Goal: Task Accomplishment & Management: Use online tool/utility

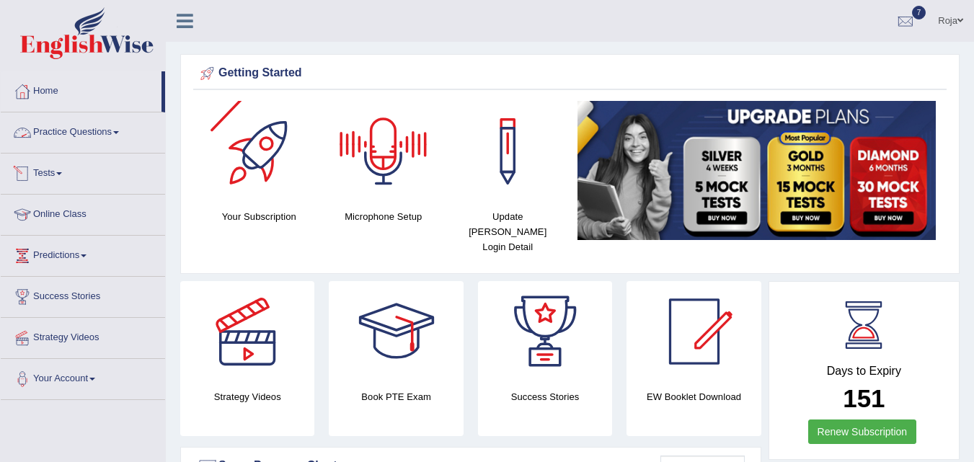
click at [99, 131] on link "Practice Questions" at bounding box center [83, 130] width 164 height 36
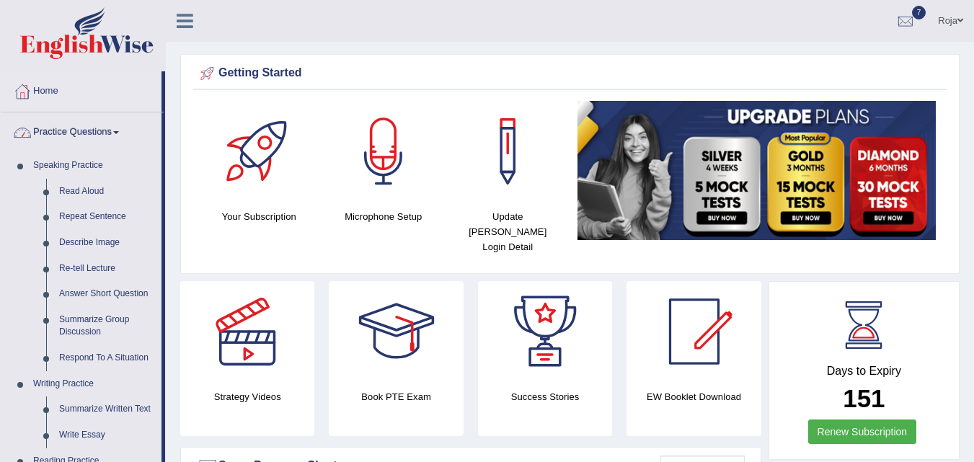
click at [99, 131] on link "Practice Questions" at bounding box center [81, 130] width 161 height 36
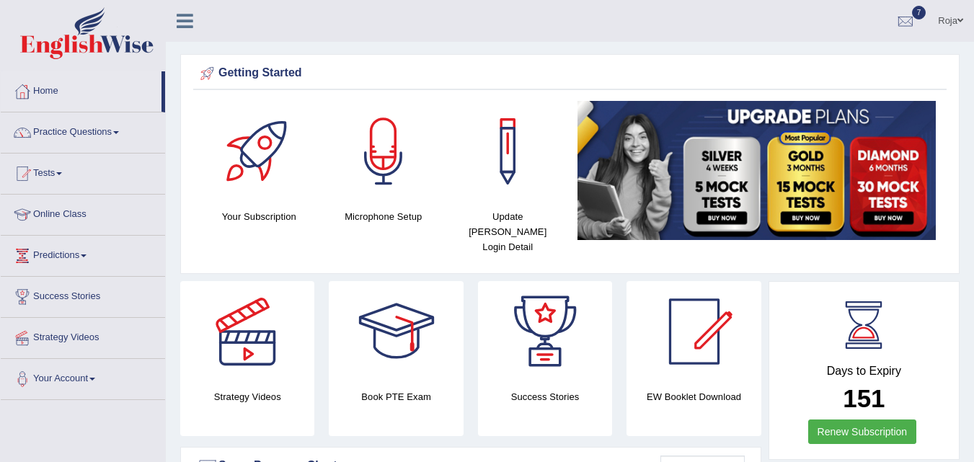
click at [52, 168] on link "Tests" at bounding box center [83, 172] width 164 height 36
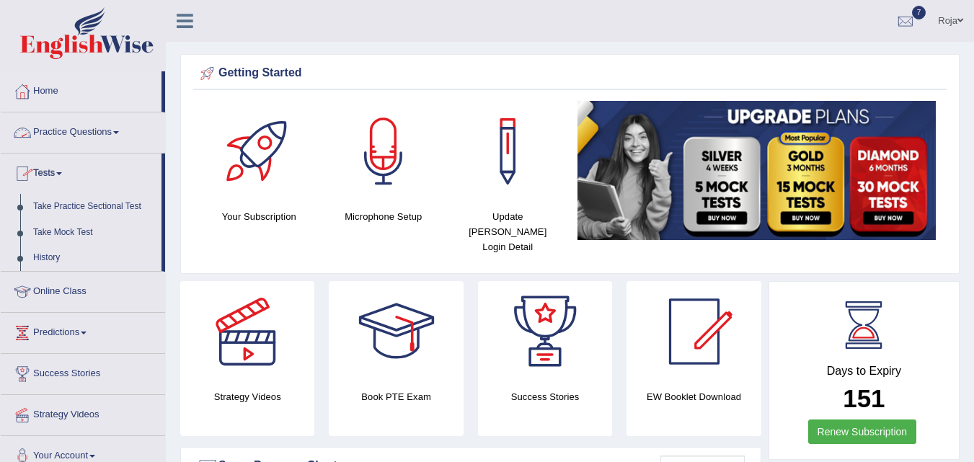
click at [56, 129] on link "Practice Questions" at bounding box center [83, 130] width 164 height 36
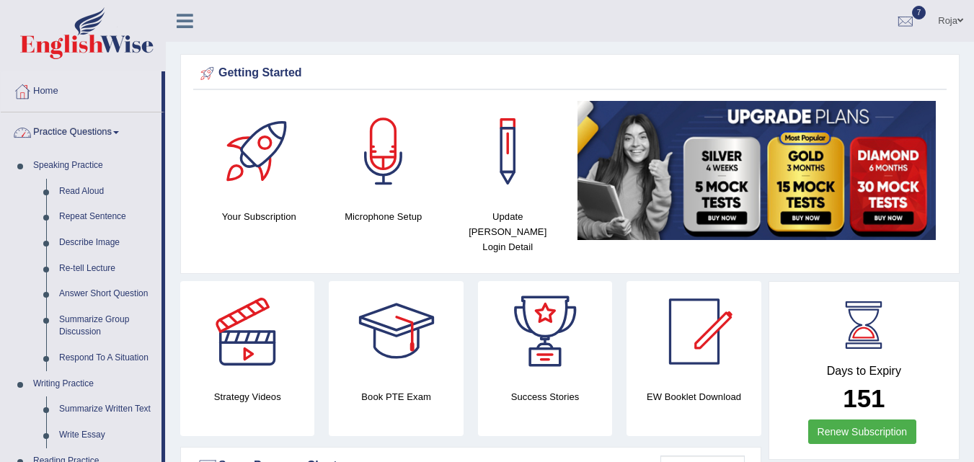
click at [56, 129] on link "Practice Questions" at bounding box center [81, 130] width 161 height 36
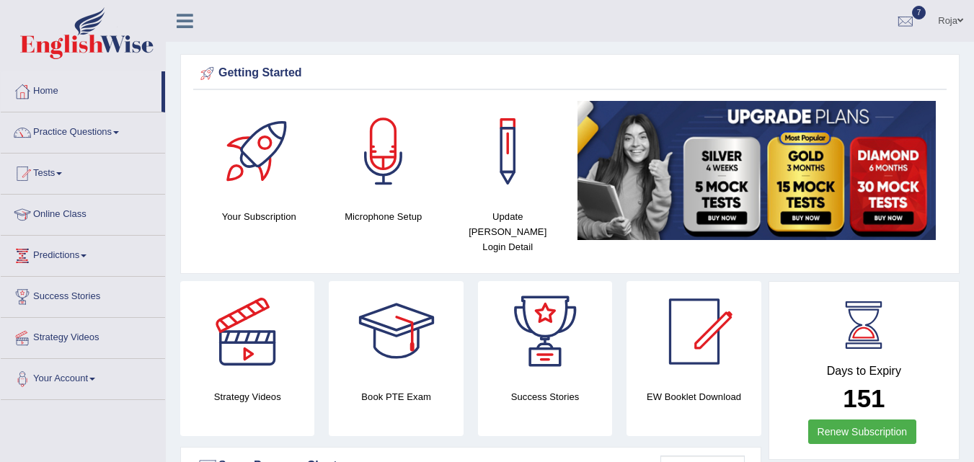
click at [51, 167] on link "Tests" at bounding box center [83, 172] width 164 height 36
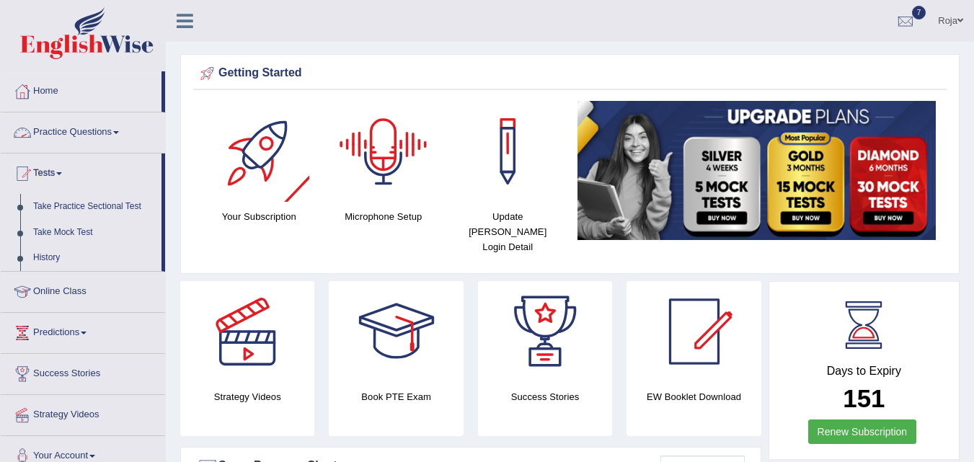
click at [92, 130] on link "Practice Questions" at bounding box center [83, 130] width 164 height 36
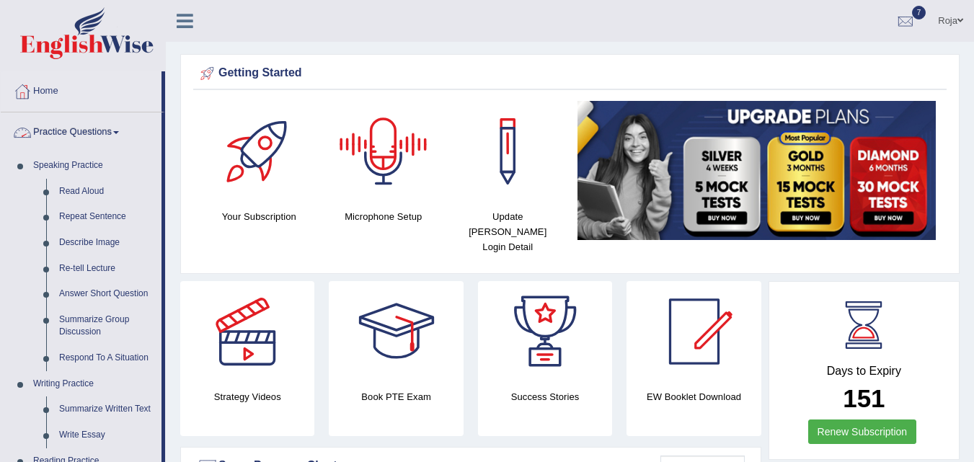
click at [101, 132] on link "Practice Questions" at bounding box center [81, 130] width 161 height 36
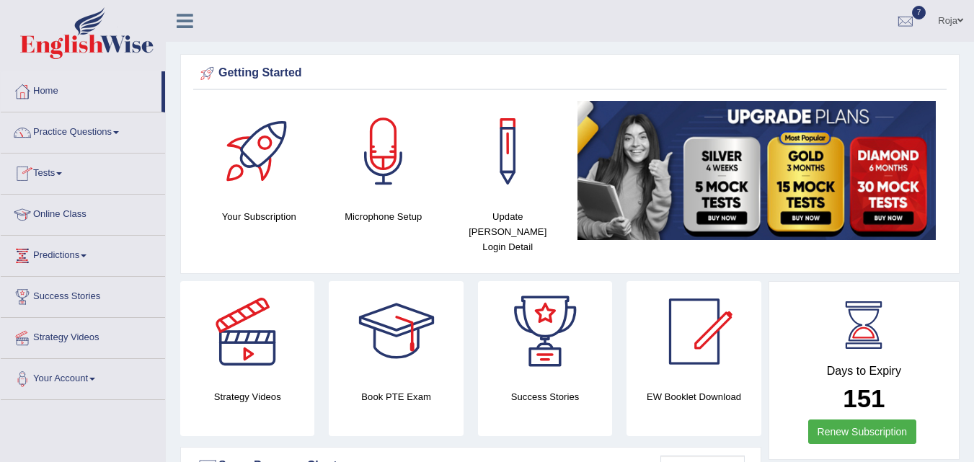
click at [53, 180] on link "Tests" at bounding box center [83, 172] width 164 height 36
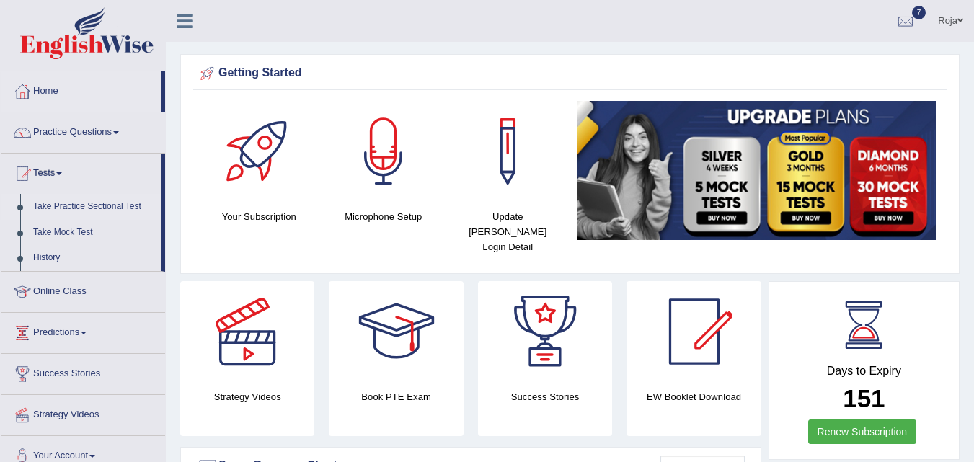
click at [62, 207] on link "Take Practice Sectional Test" at bounding box center [94, 207] width 135 height 26
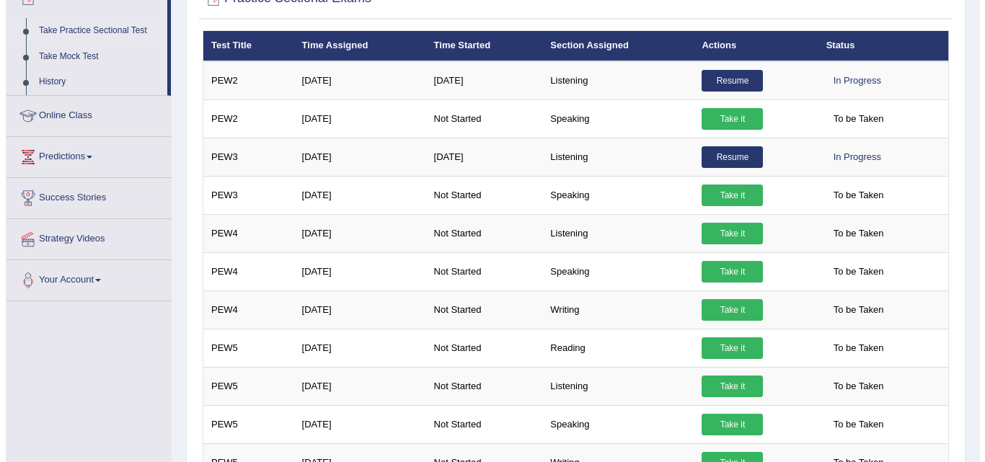
scroll to position [1148, 0]
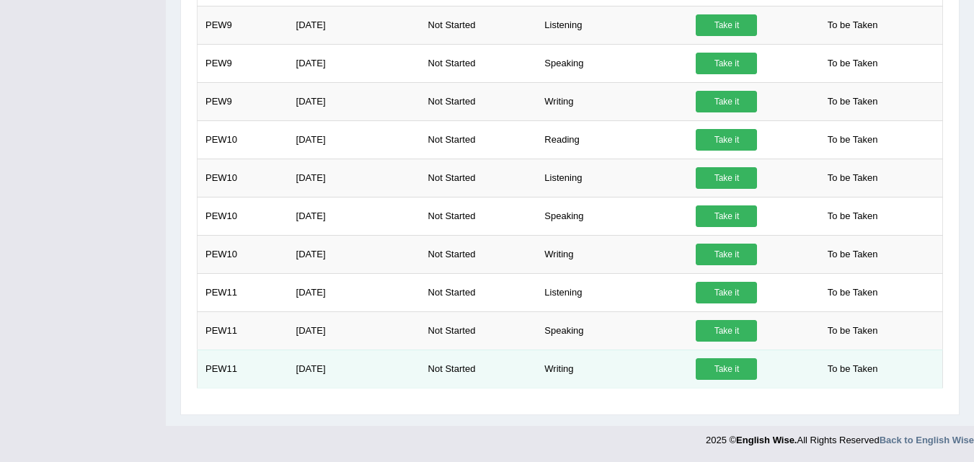
click at [735, 366] on link "Take it" at bounding box center [726, 369] width 61 height 22
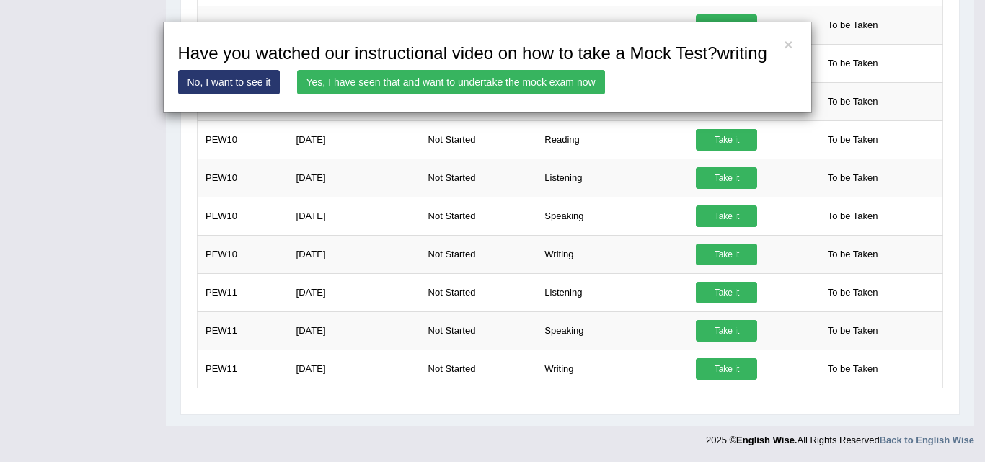
click at [392, 80] on link "Yes, I have seen that and want to undertake the mock exam now" at bounding box center [451, 82] width 308 height 25
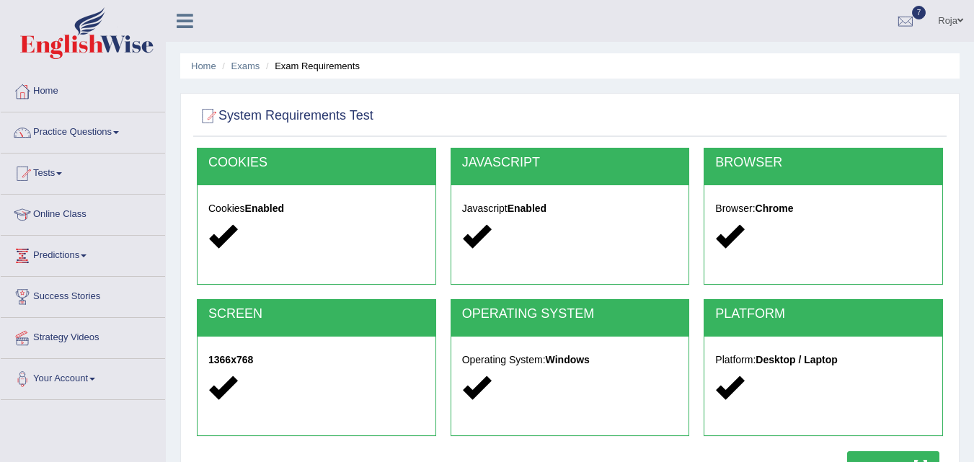
scroll to position [295, 0]
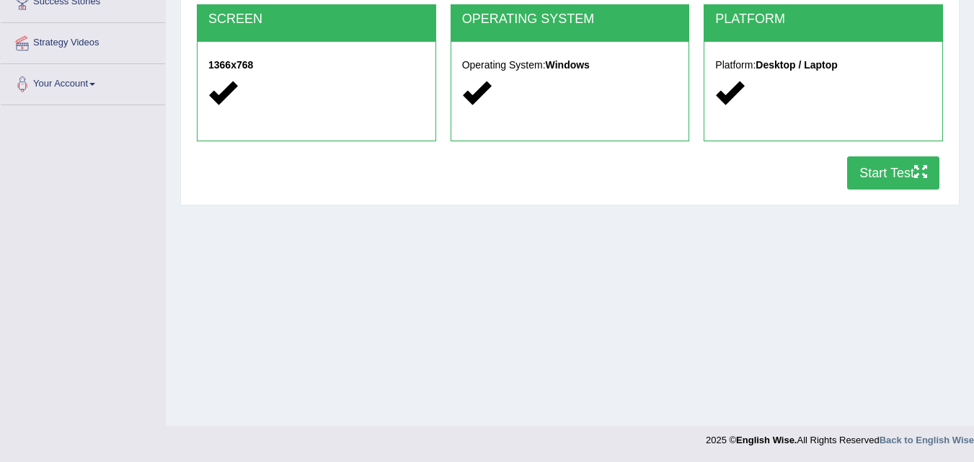
click at [892, 161] on button "Start Test" at bounding box center [893, 172] width 92 height 33
